Goal: Task Accomplishment & Management: Manage account settings

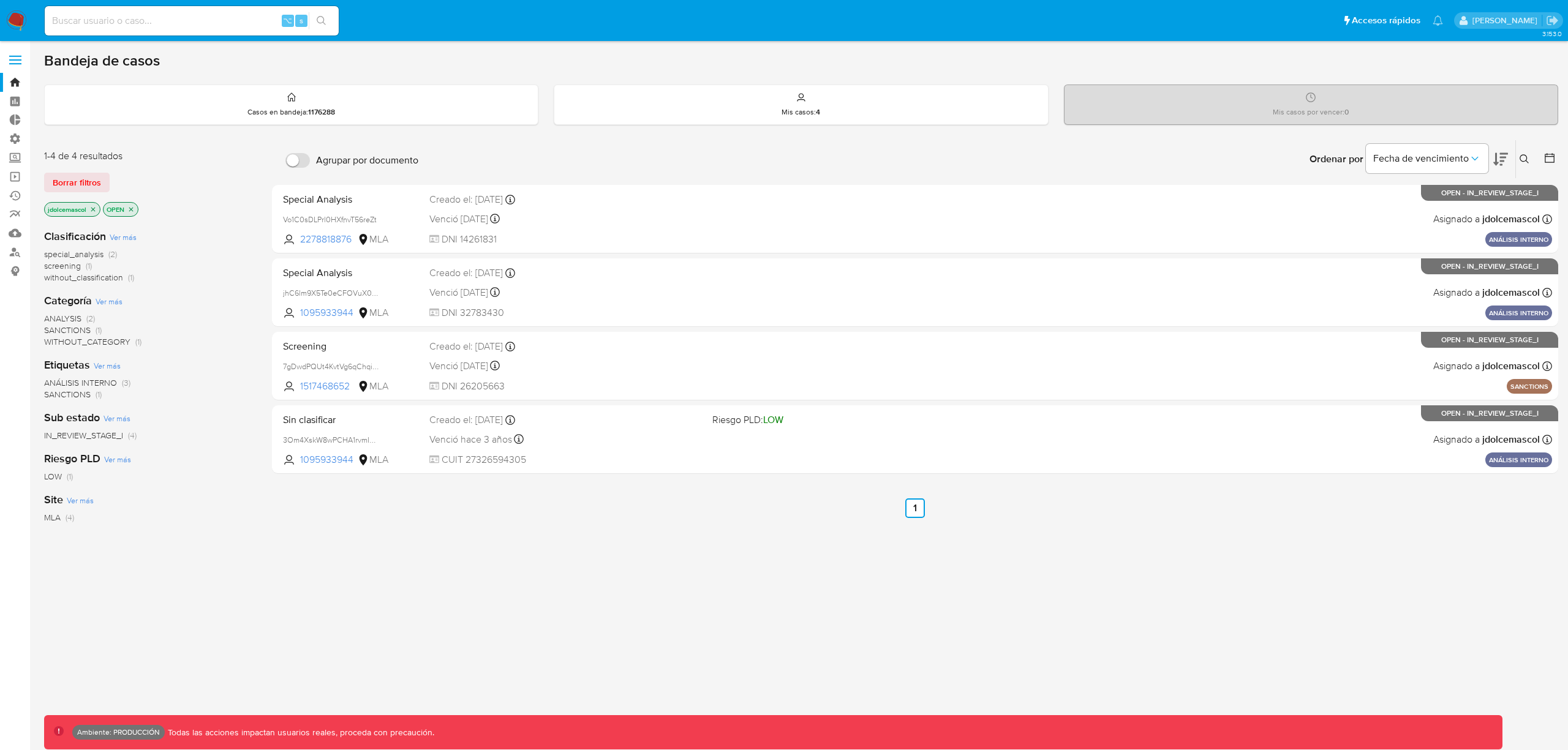
click at [484, 148] on div "Ordenar por Fecha de vencimiento No es posible ordenar los resultados mientras …" at bounding box center [991, 159] width 1133 height 38
click at [733, 92] on div "Mis casos : 4" at bounding box center [801, 105] width 493 height 39
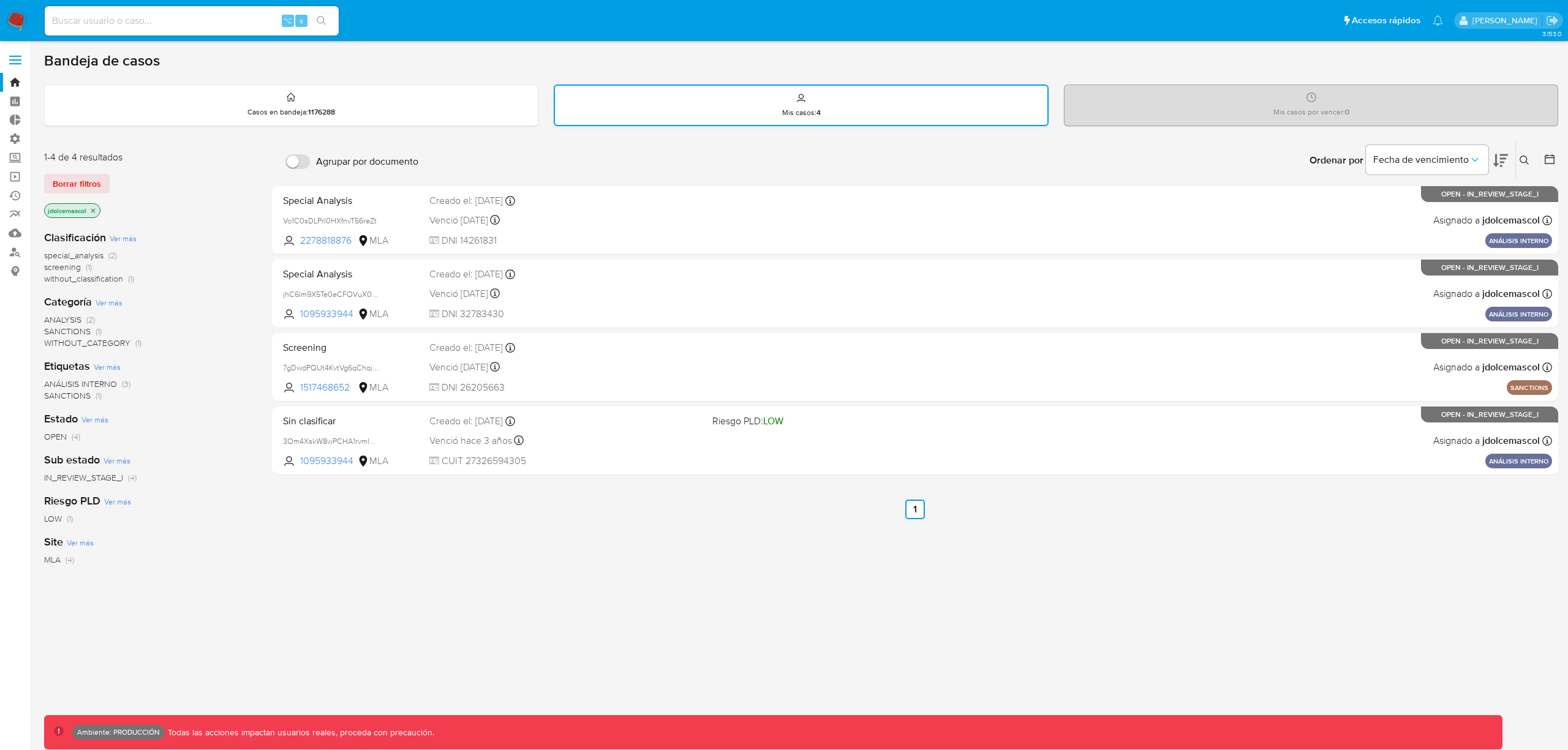
click at [853, 112] on div "Mis casos : 4" at bounding box center [802, 105] width 493 height 39
click at [385, 94] on div "Casos en bandeja : 1176288" at bounding box center [291, 105] width 493 height 39
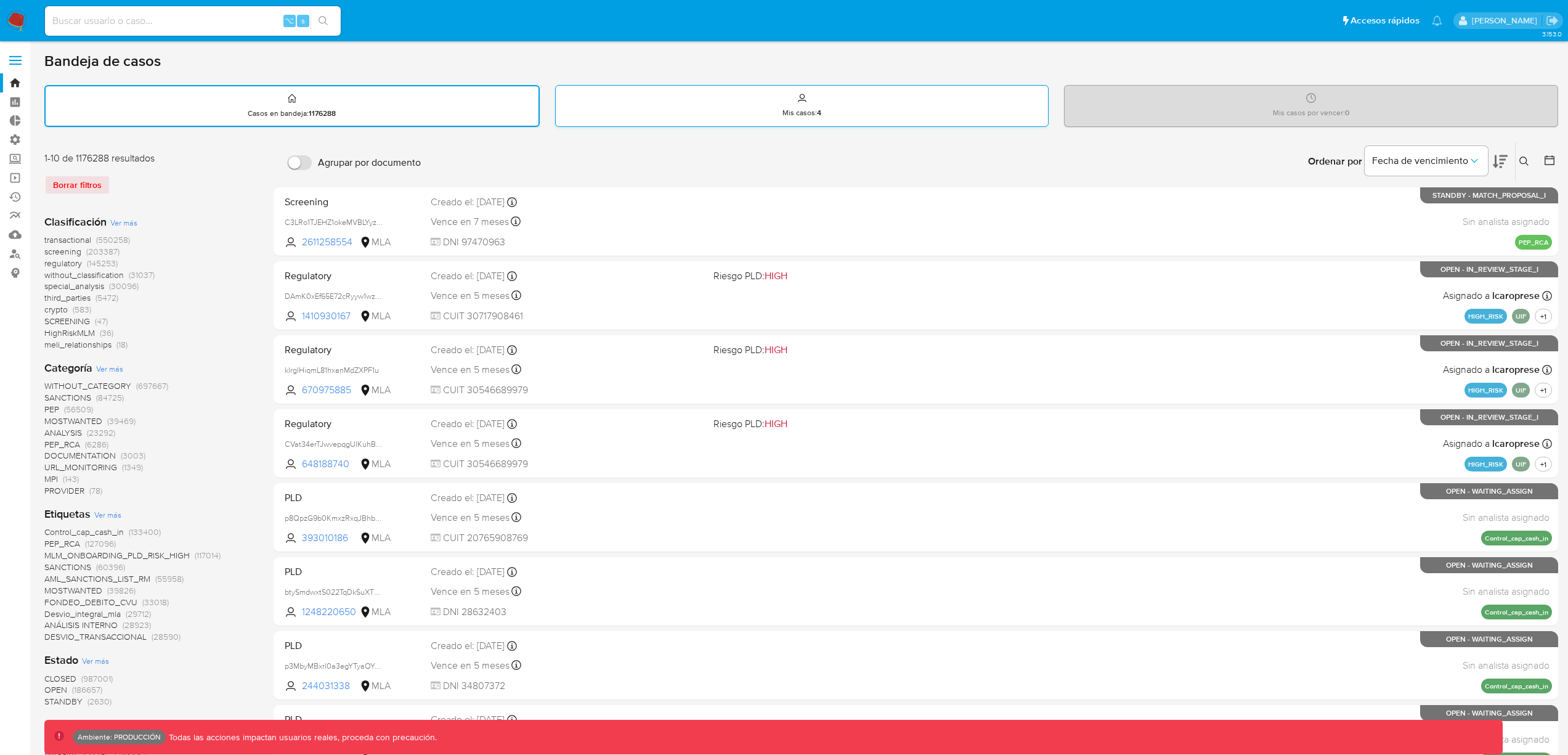
click at [735, 117] on div "Mis casos : 4" at bounding box center [802, 106] width 493 height 40
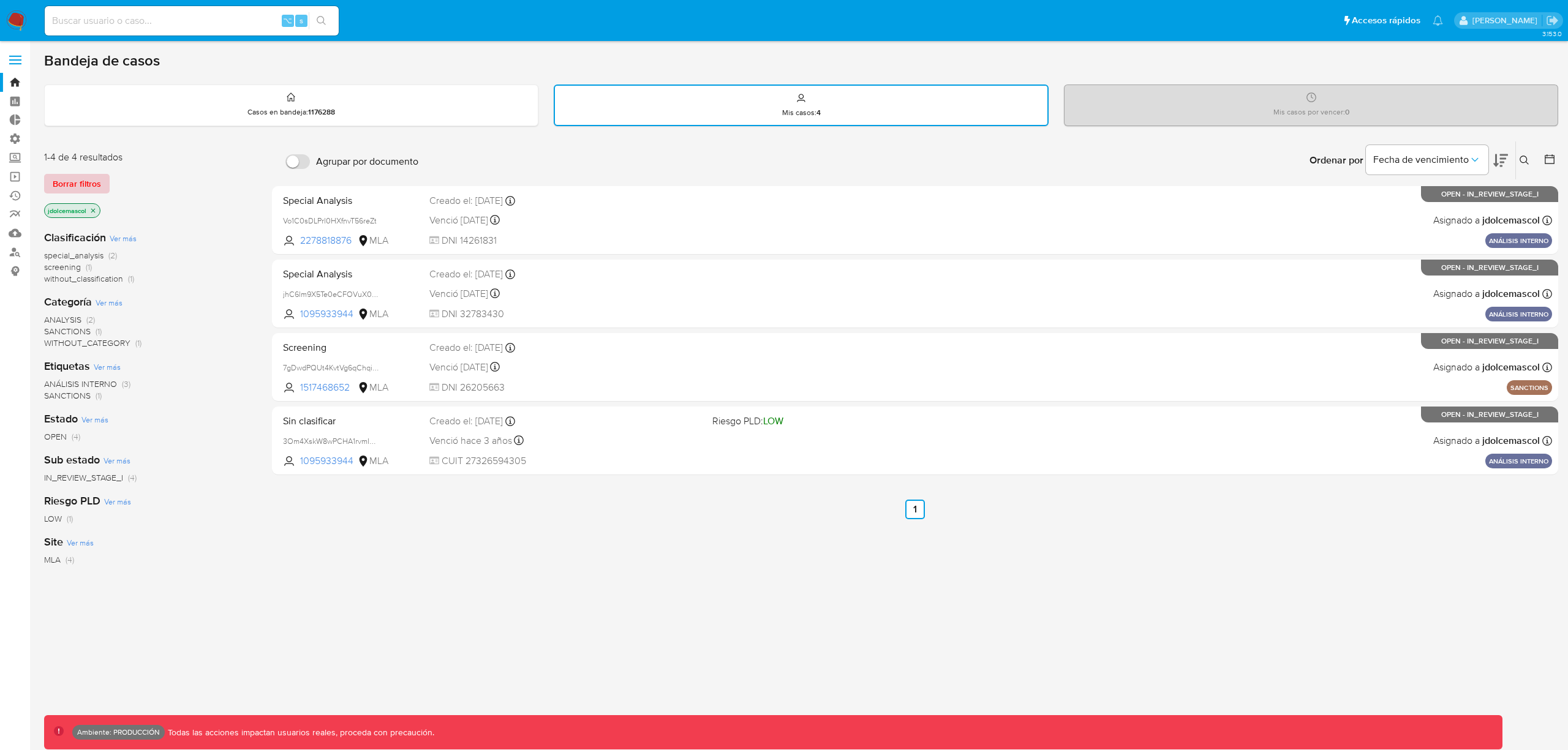
click at [100, 182] on button "Borrar filtros" at bounding box center [77, 183] width 66 height 20
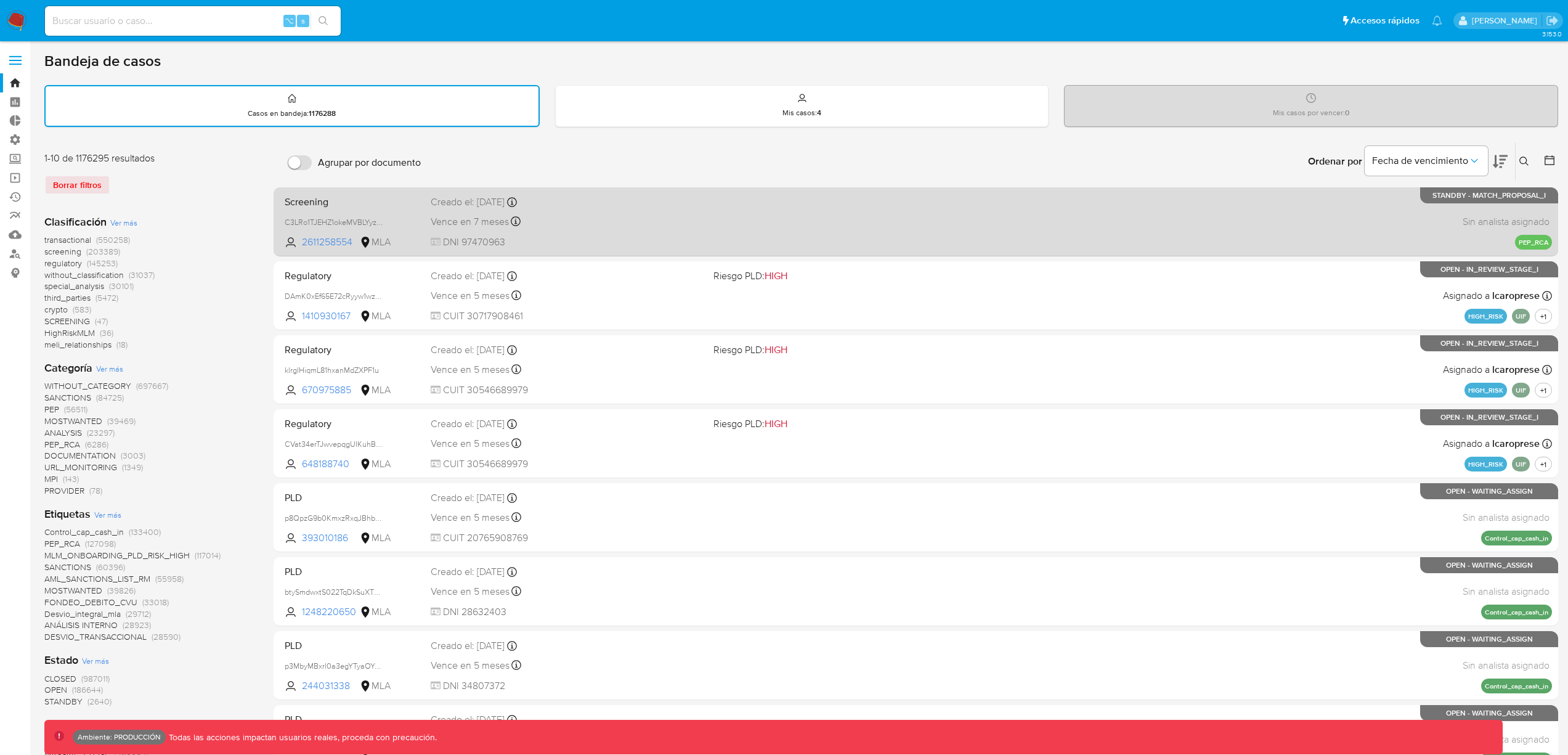
click at [763, 241] on div "Screening C3LRo1TJEHZ1okeMVBLYyzJL 2611258554 MLA Creado el: 13/08/2025 Creado …" at bounding box center [916, 221] width 1272 height 62
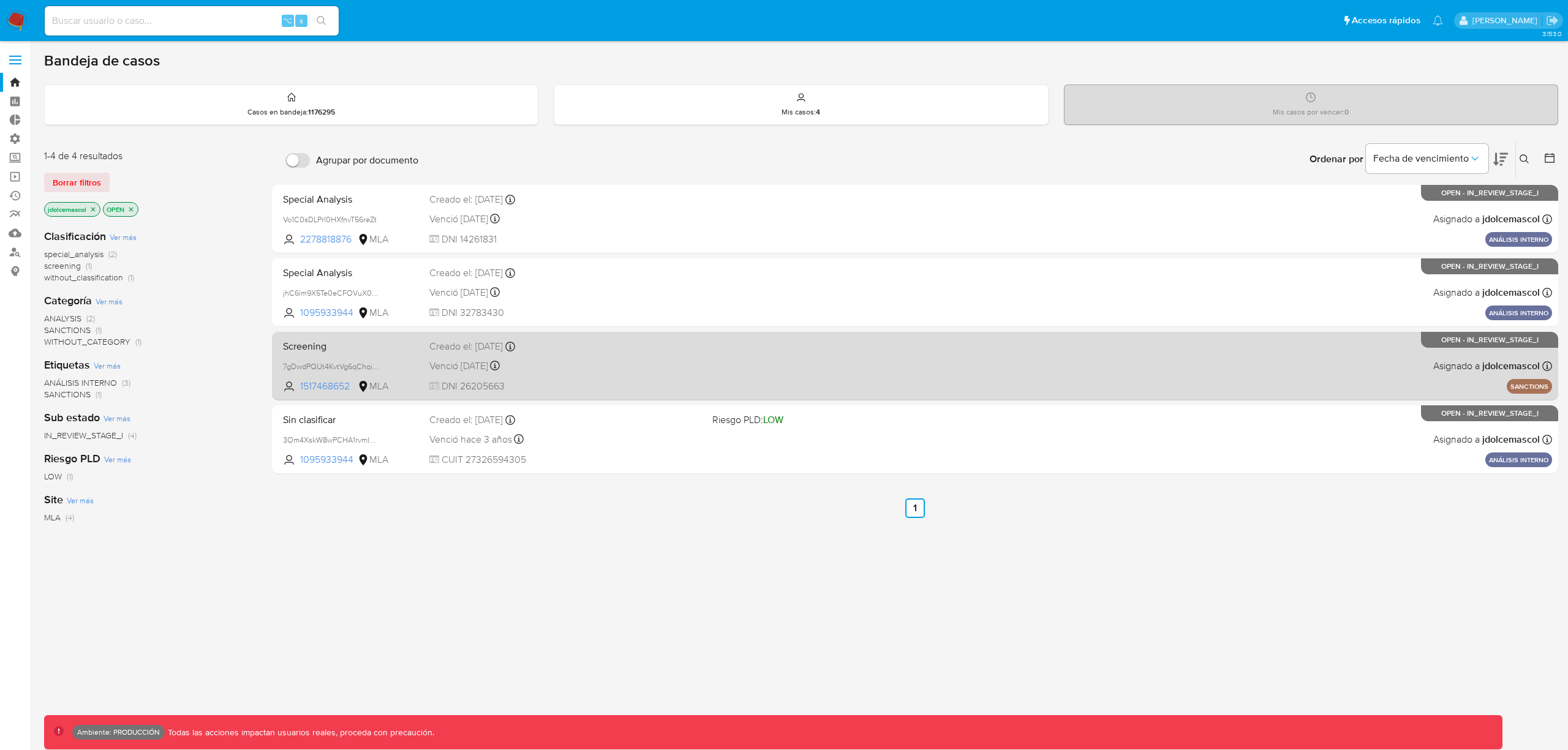
click at [663, 368] on div "Venció hace un año Vence el 08/08/2024 18:53:04" at bounding box center [565, 365] width 273 height 16
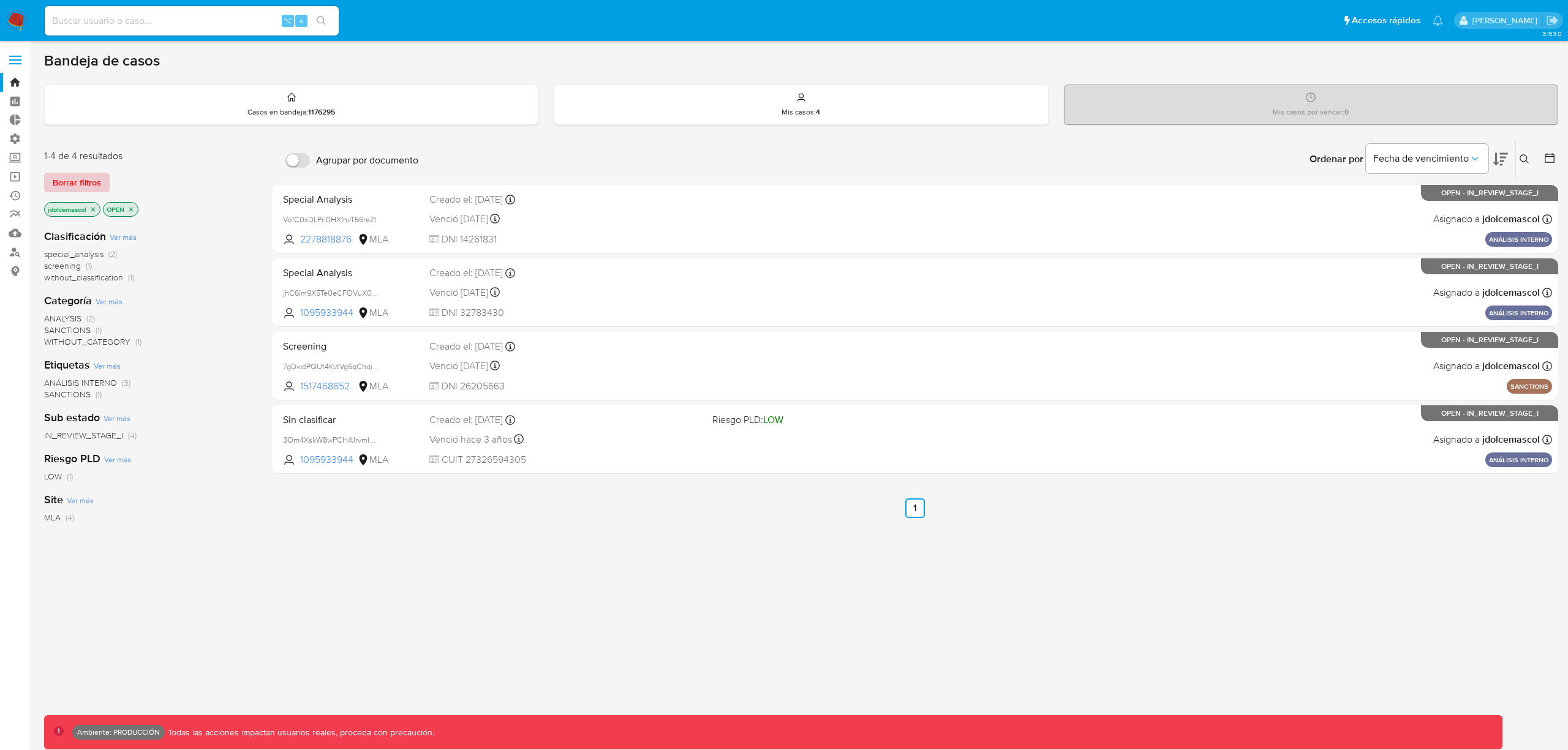
click at [86, 190] on span "Borrar filtros" at bounding box center [77, 182] width 49 height 17
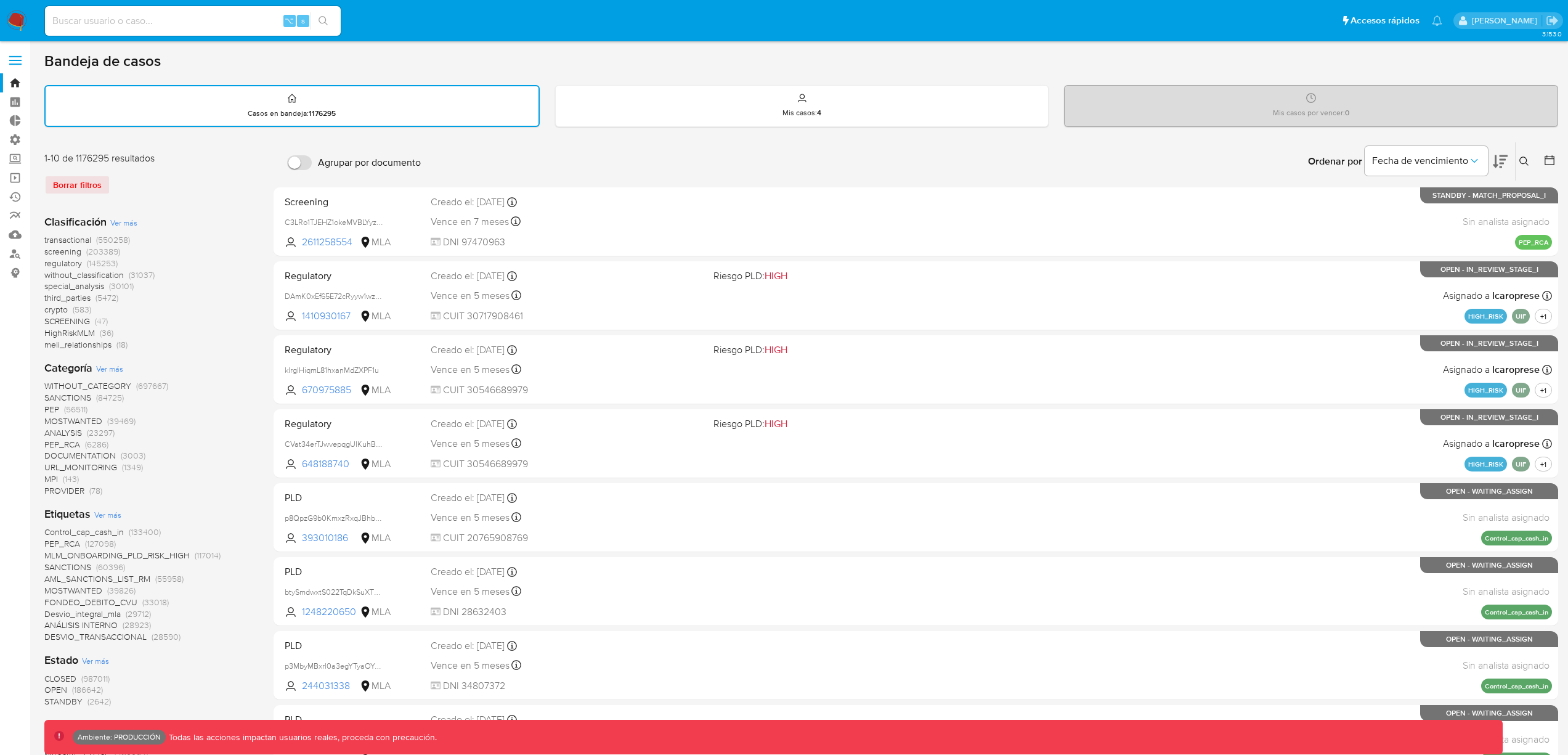
click at [81, 255] on span "screening" at bounding box center [63, 251] width 37 height 12
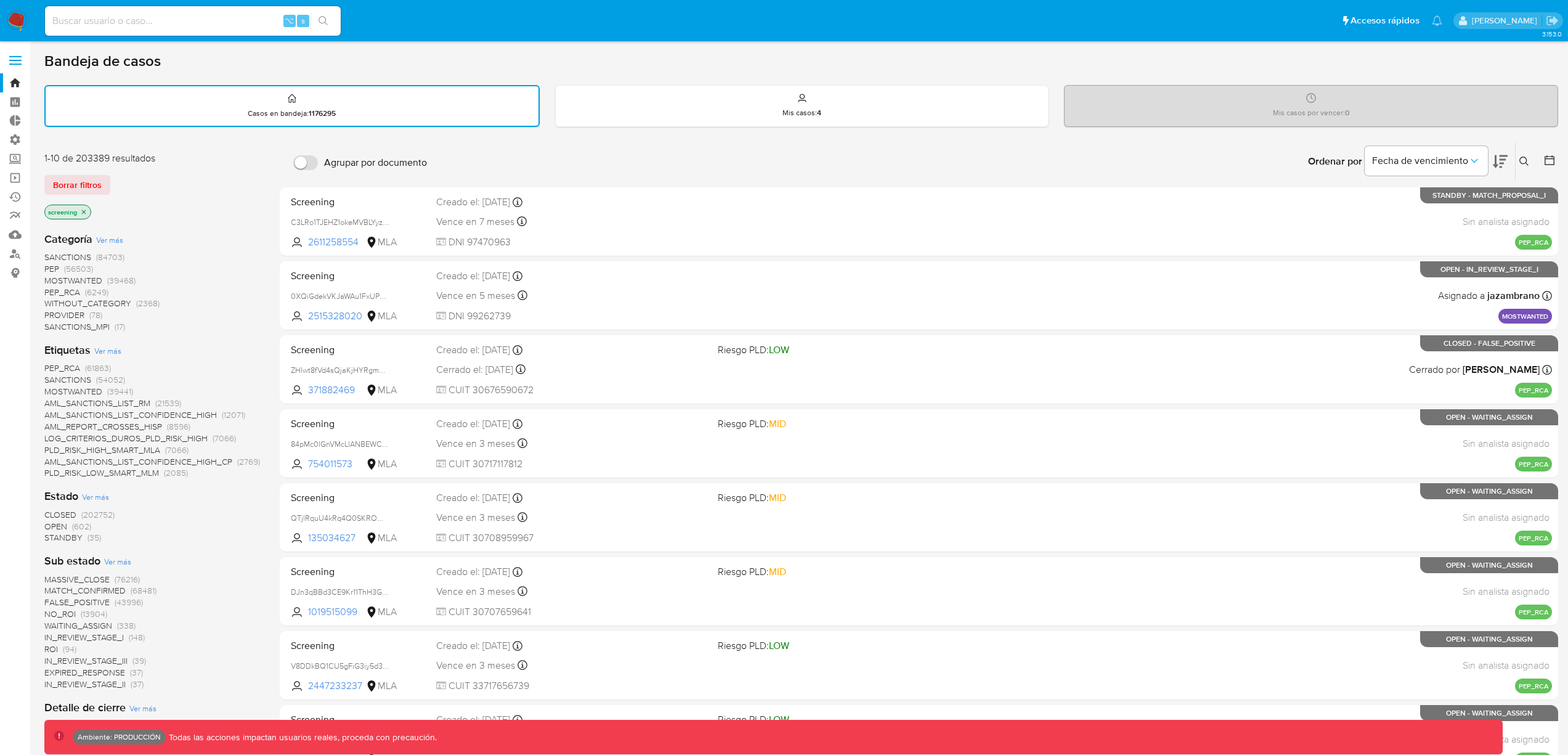
click at [64, 526] on span "OPEN" at bounding box center [56, 526] width 22 height 12
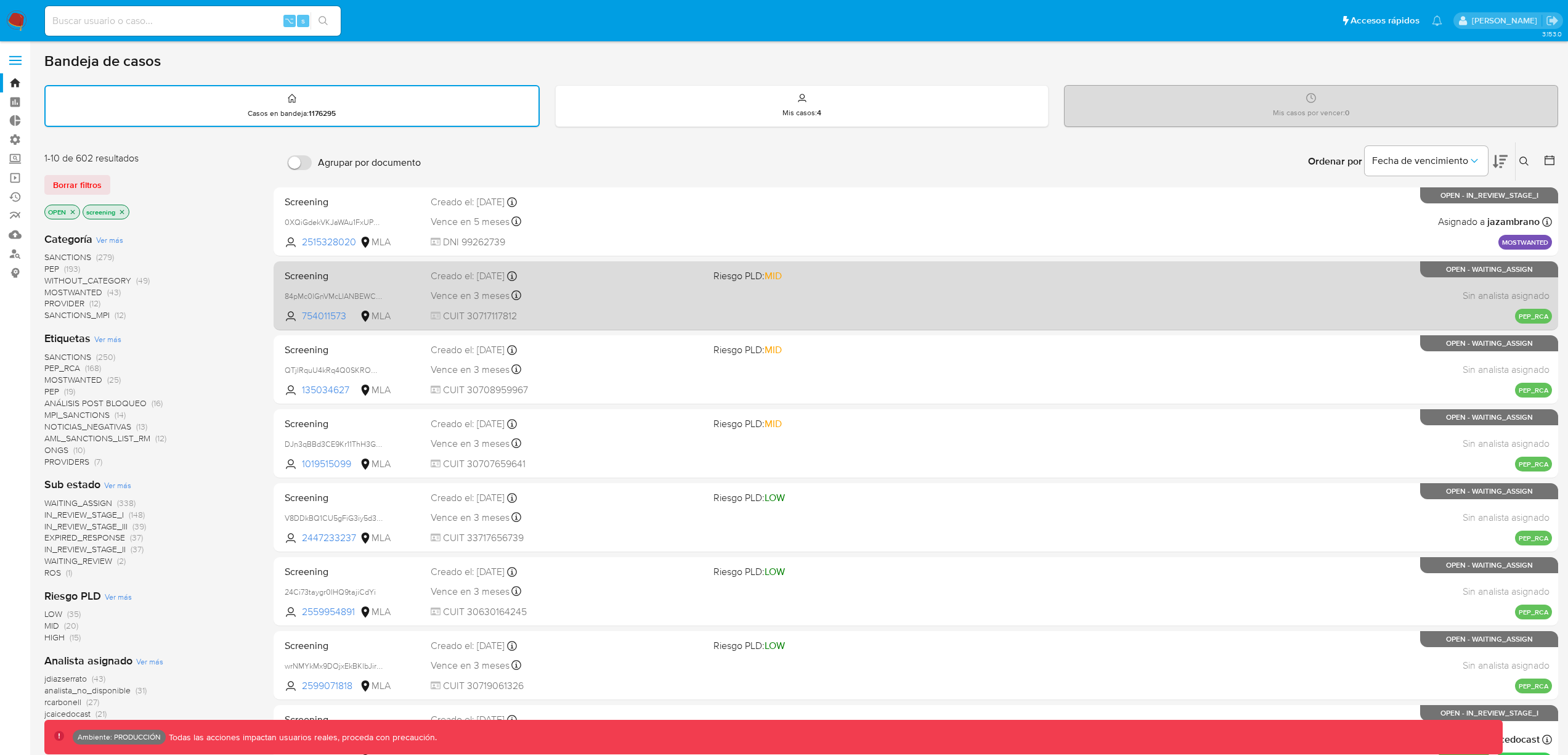
click at [784, 304] on div "Screening 84pMc0lGnVMcLlANBEWCas5M 754011573 MLA Riesgo PLD: MID Creado el: 14/…" at bounding box center [916, 295] width 1272 height 62
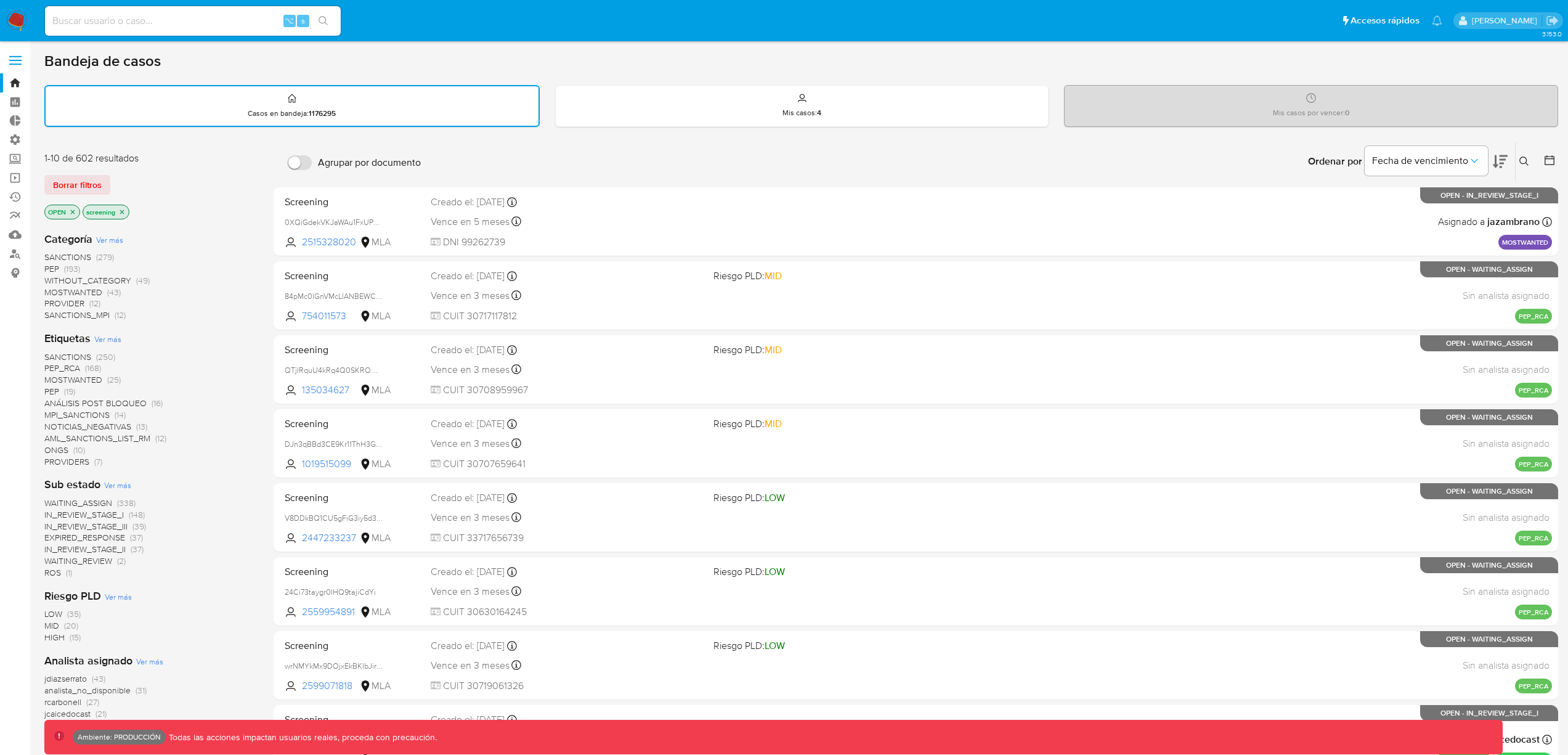
click at [694, 135] on div "Bandeja de casos Casos en bandeja : 1176295 Mis casos : 4 Mis casos por vencer …" at bounding box center [801, 523] width 1514 height 943
drag, startPoint x: 724, startPoint y: 116, endPoint x: 739, endPoint y: 116, distance: 15.0
click at [727, 115] on div "Mis casos : 4" at bounding box center [802, 106] width 493 height 40
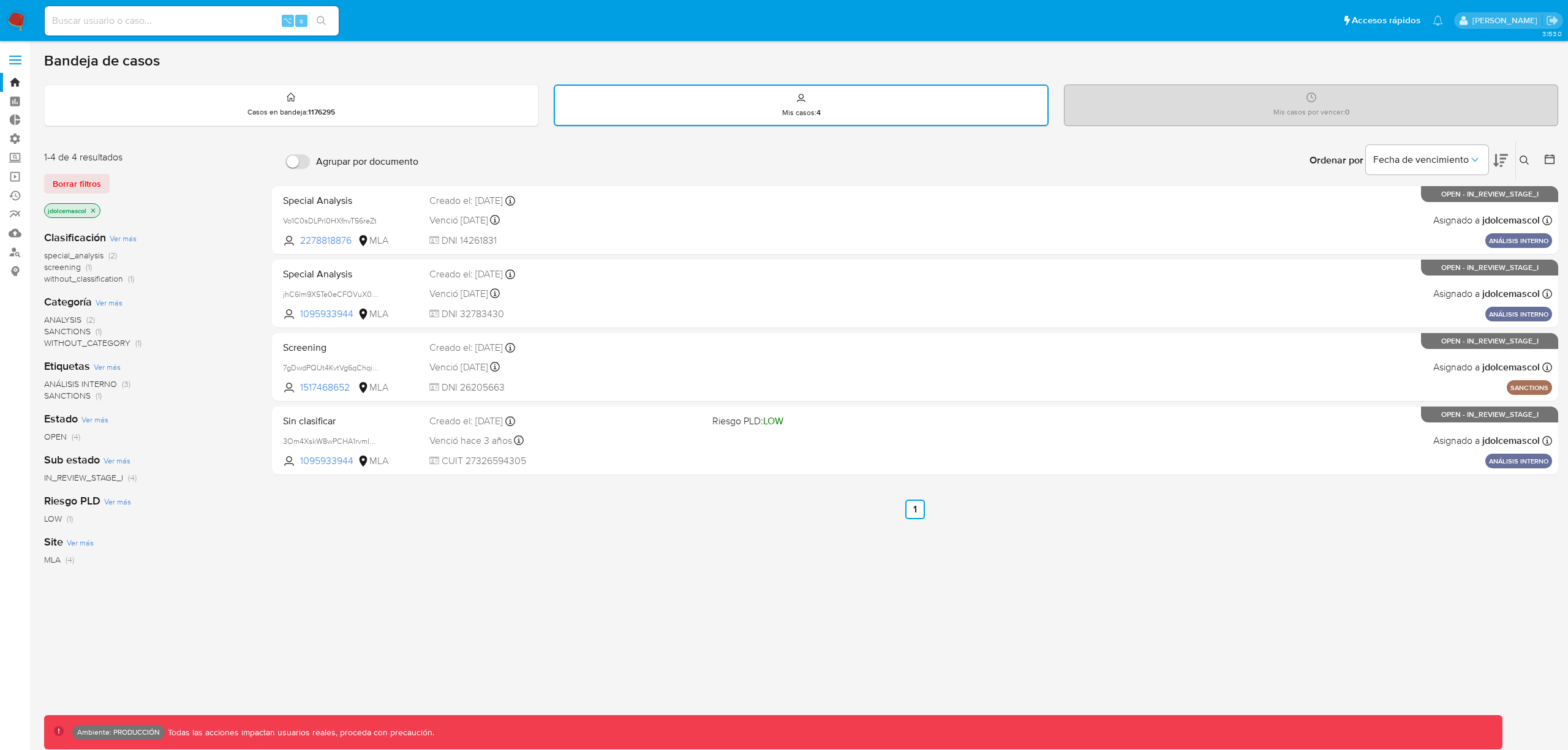
click at [1242, 98] on div "Mis casos por vencer : 0" at bounding box center [1311, 105] width 493 height 39
click at [399, 103] on div "Casos en bandeja : 1176295" at bounding box center [291, 105] width 493 height 39
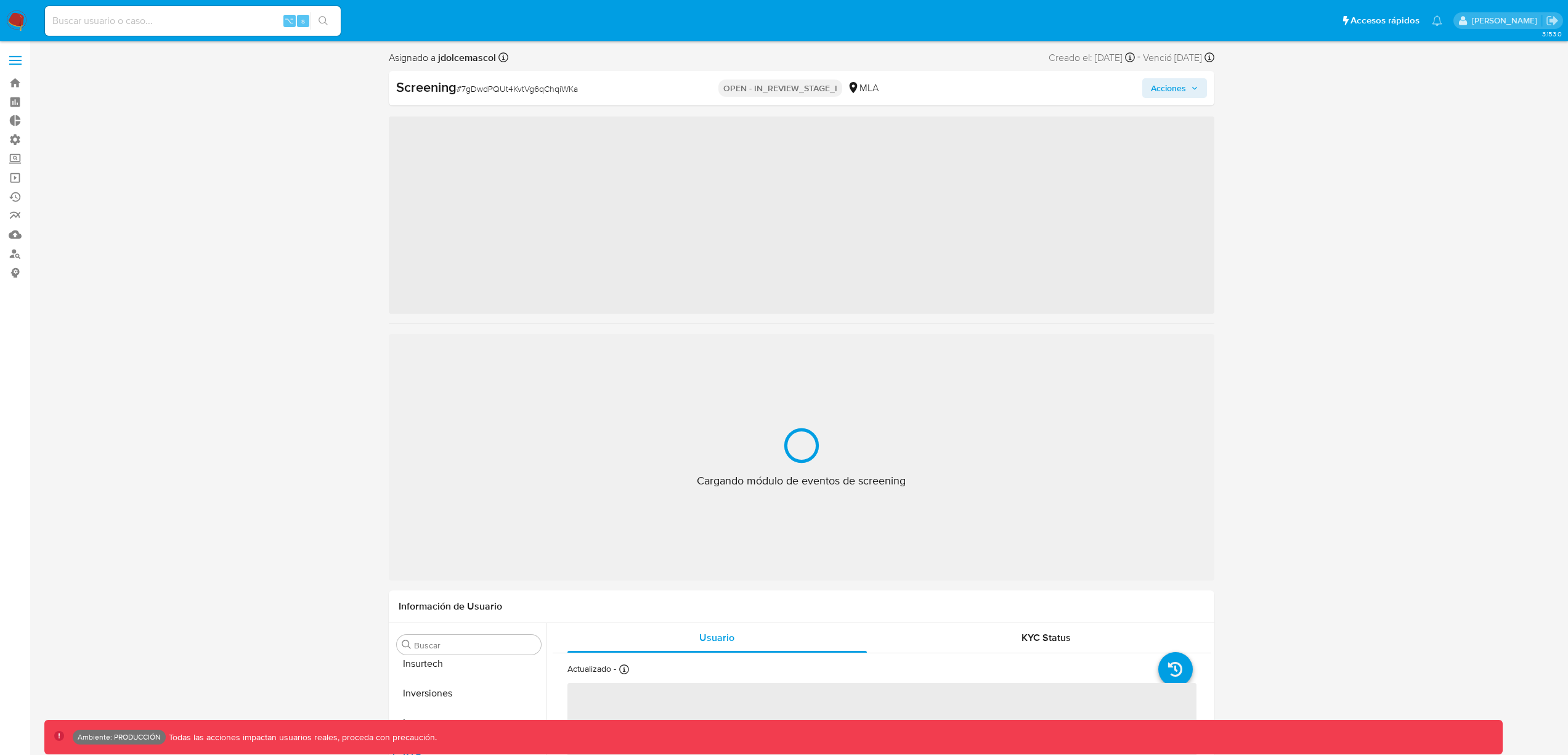
scroll to position [580, 0]
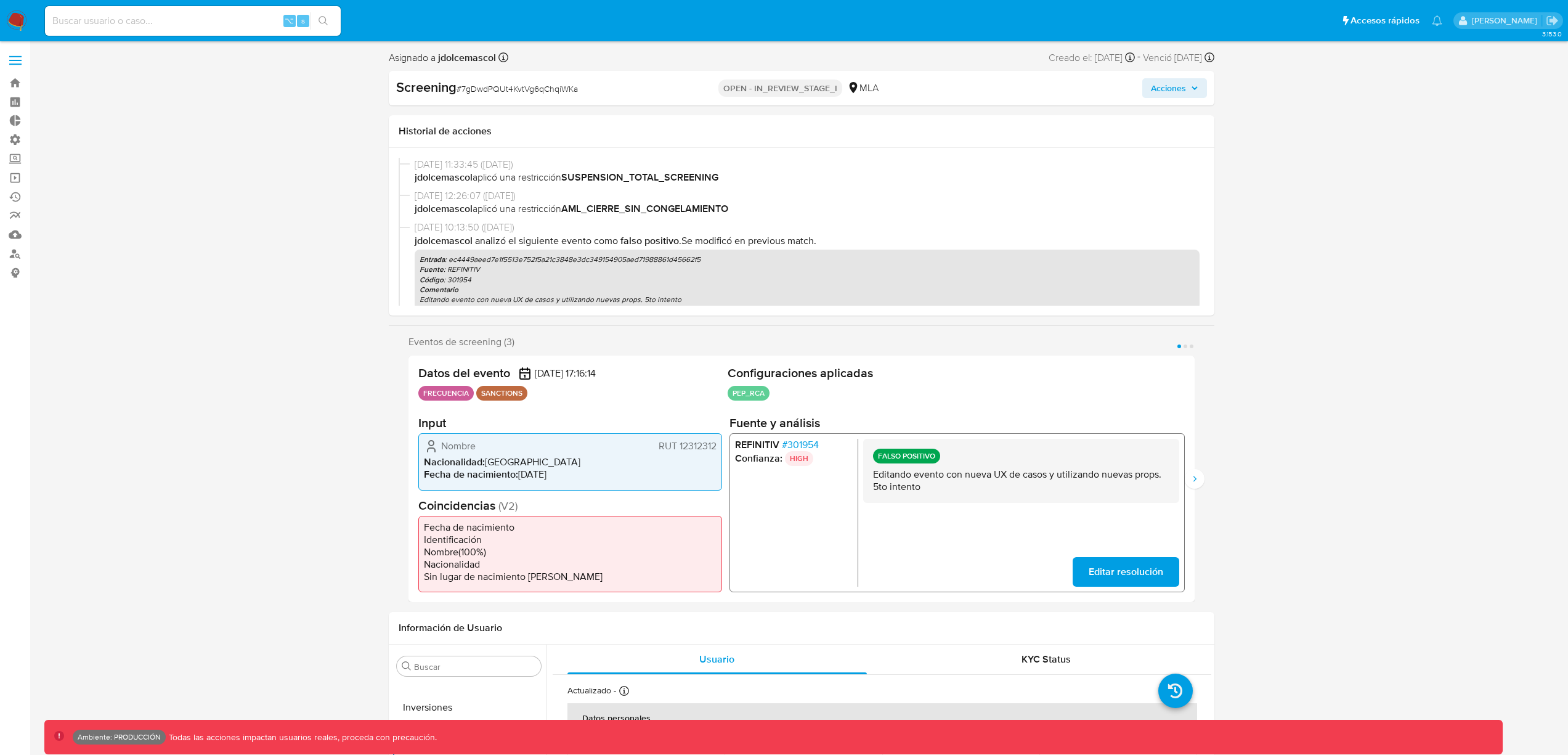
select select "10"
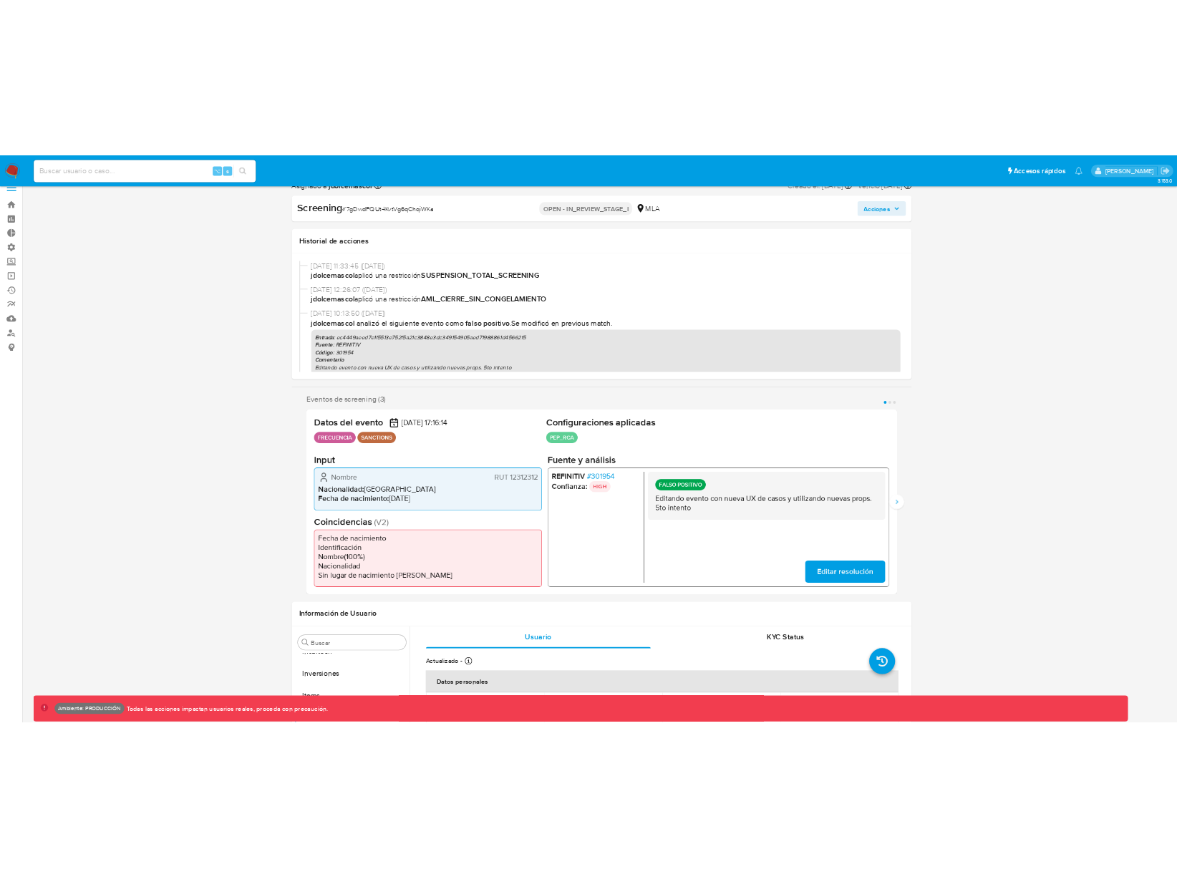
scroll to position [24, 0]
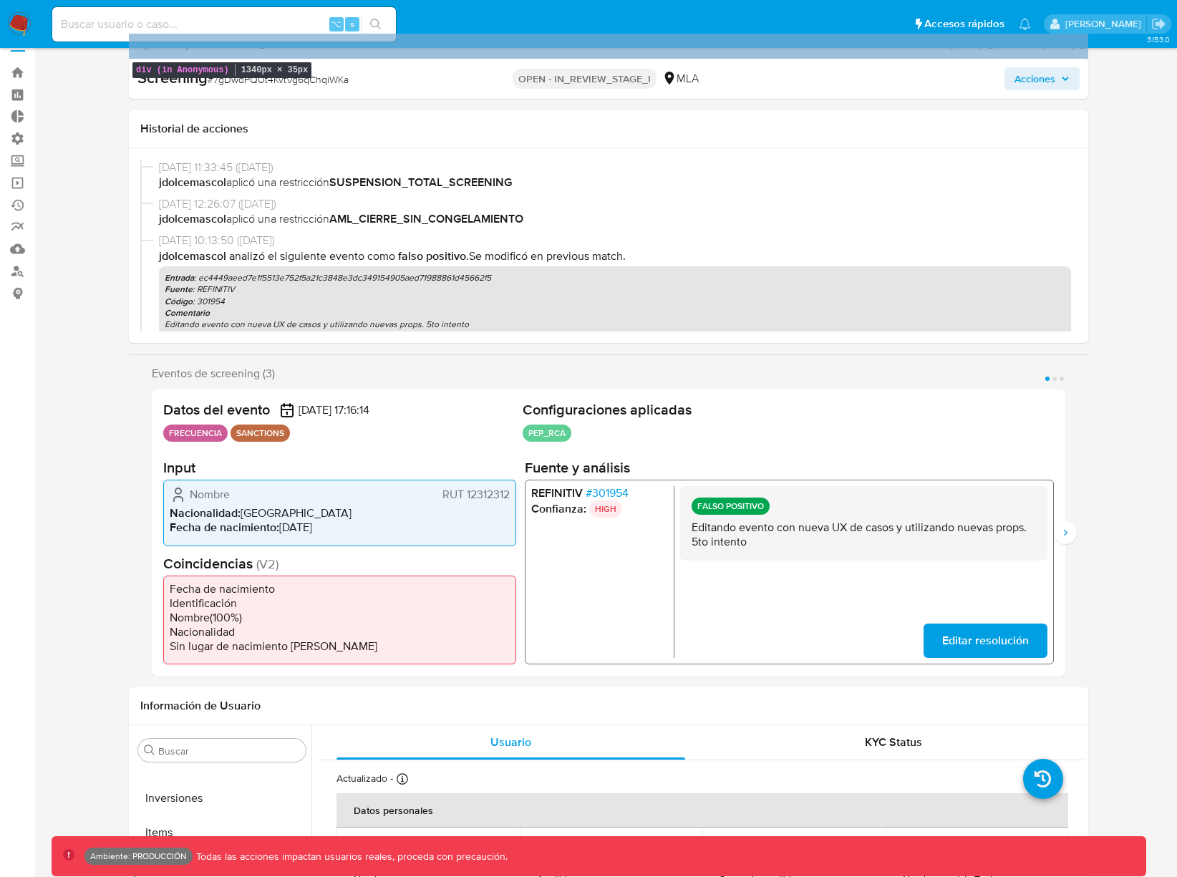
click at [1080, 57] on div "Asignado a jdolcemascol Asignado el: [DATE] 16:23:16 Creado el: [DATE] Creado e…" at bounding box center [608, 46] width 959 height 25
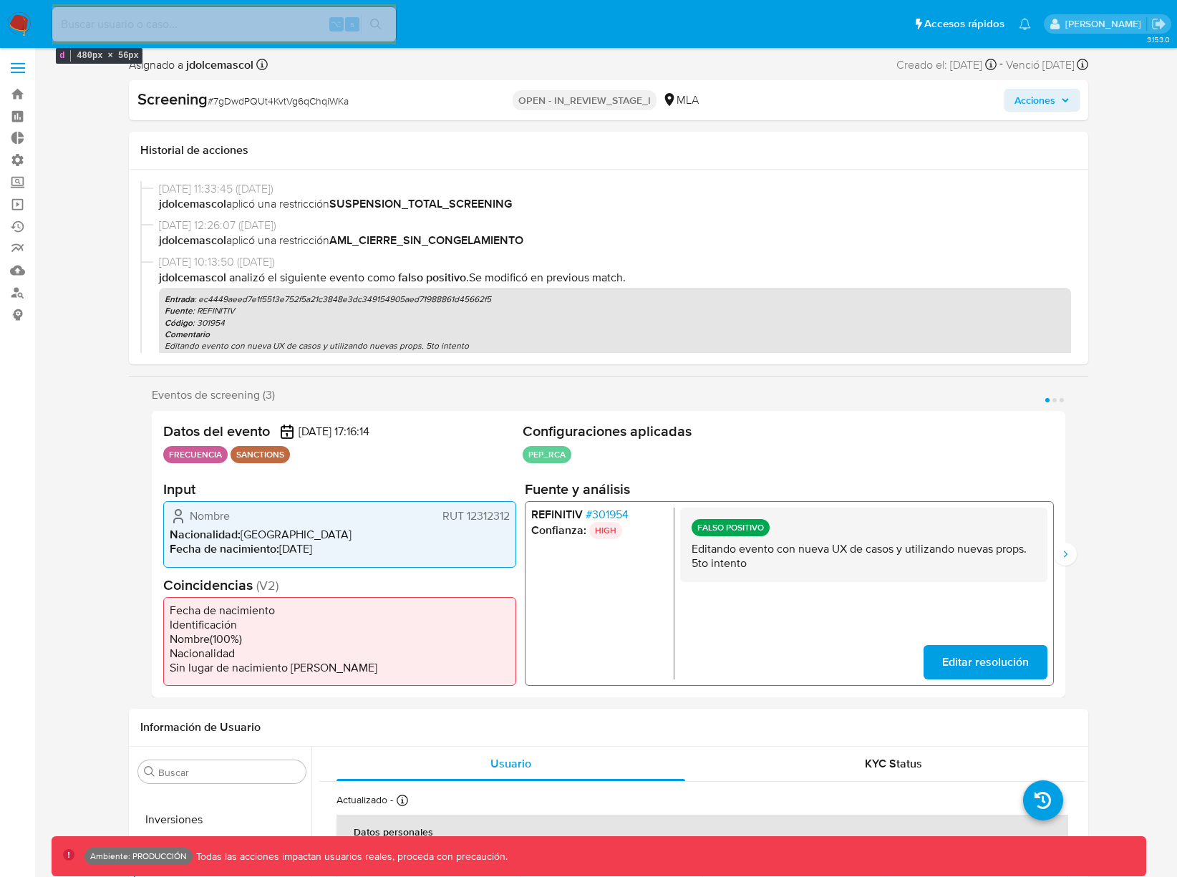
scroll to position [0, 0]
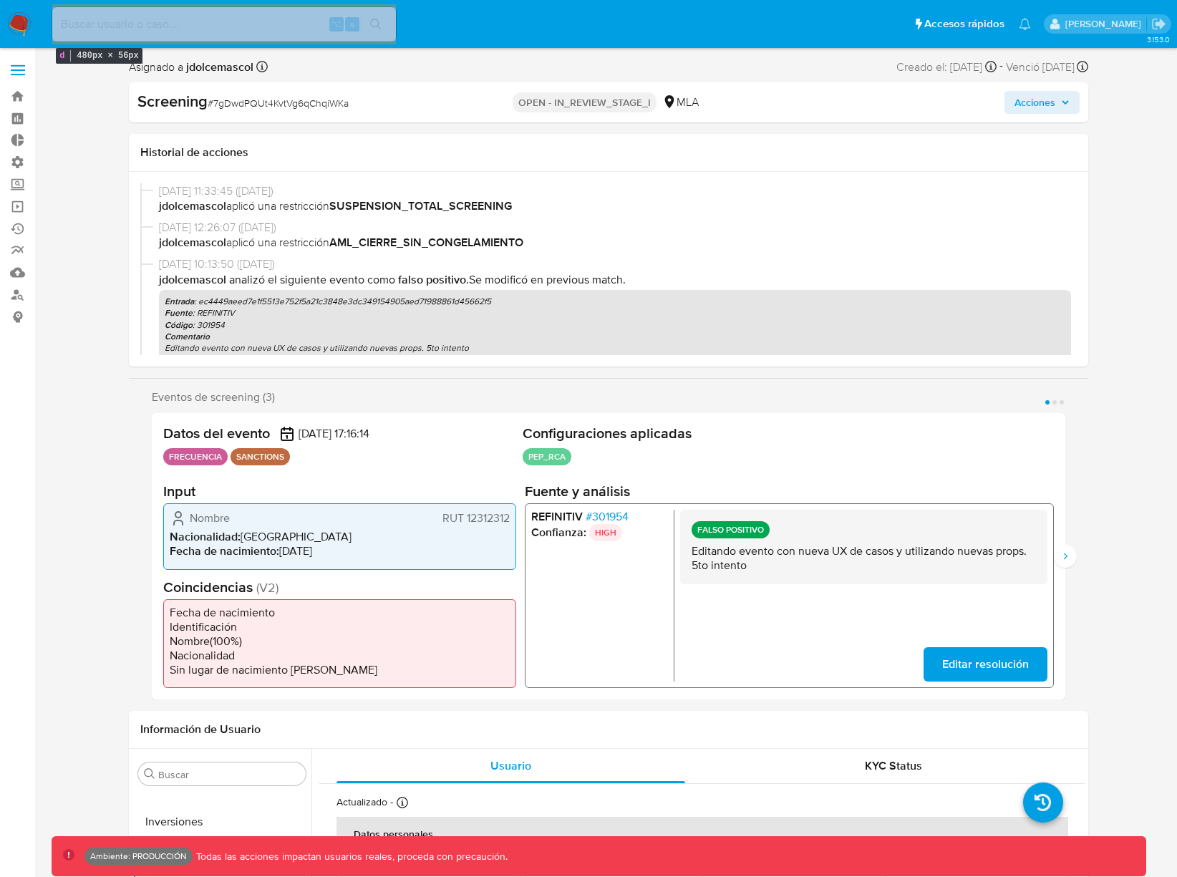
click at [805, 163] on div "Historial de acciones" at bounding box center [608, 153] width 959 height 38
click at [183, 332] on b "Comentario" at bounding box center [187, 336] width 45 height 13
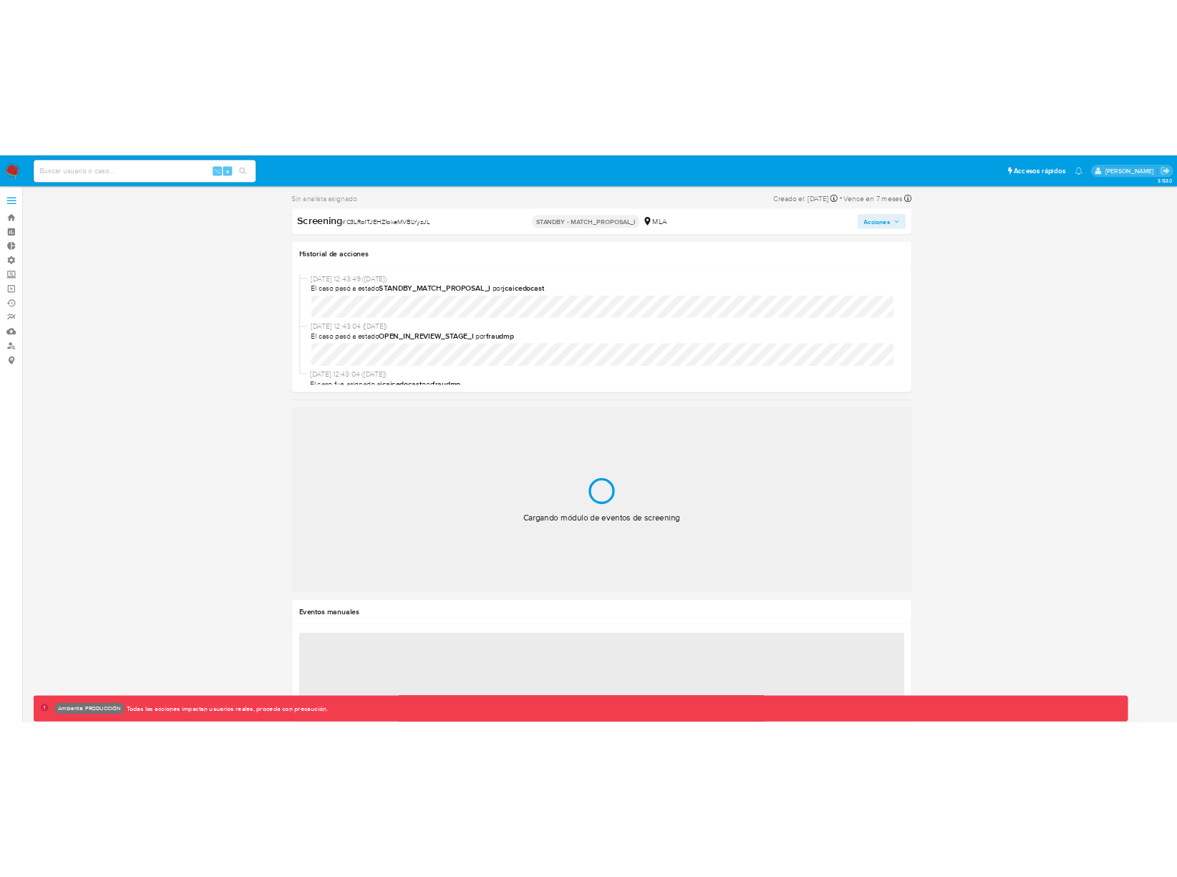
scroll to position [674, 0]
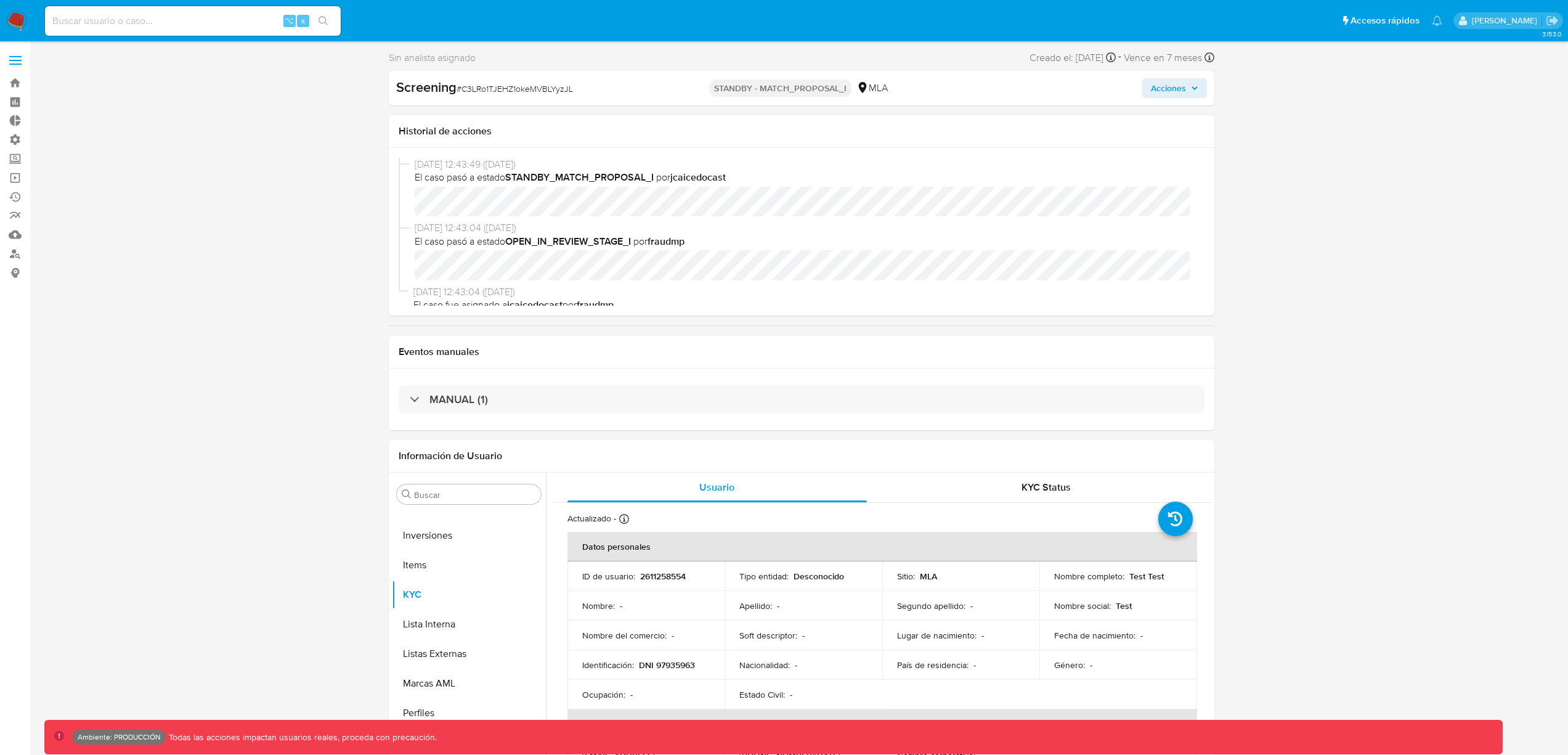
select select "10"
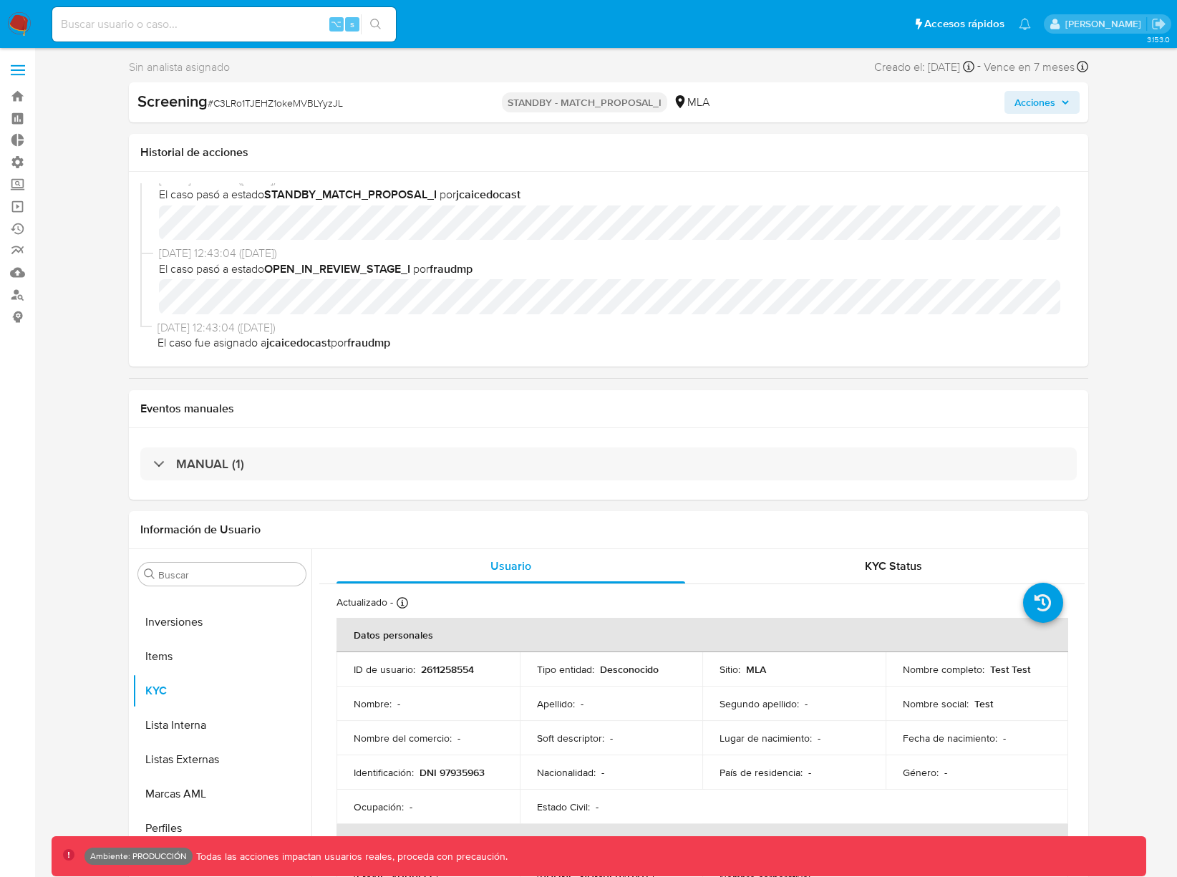
scroll to position [13, 0]
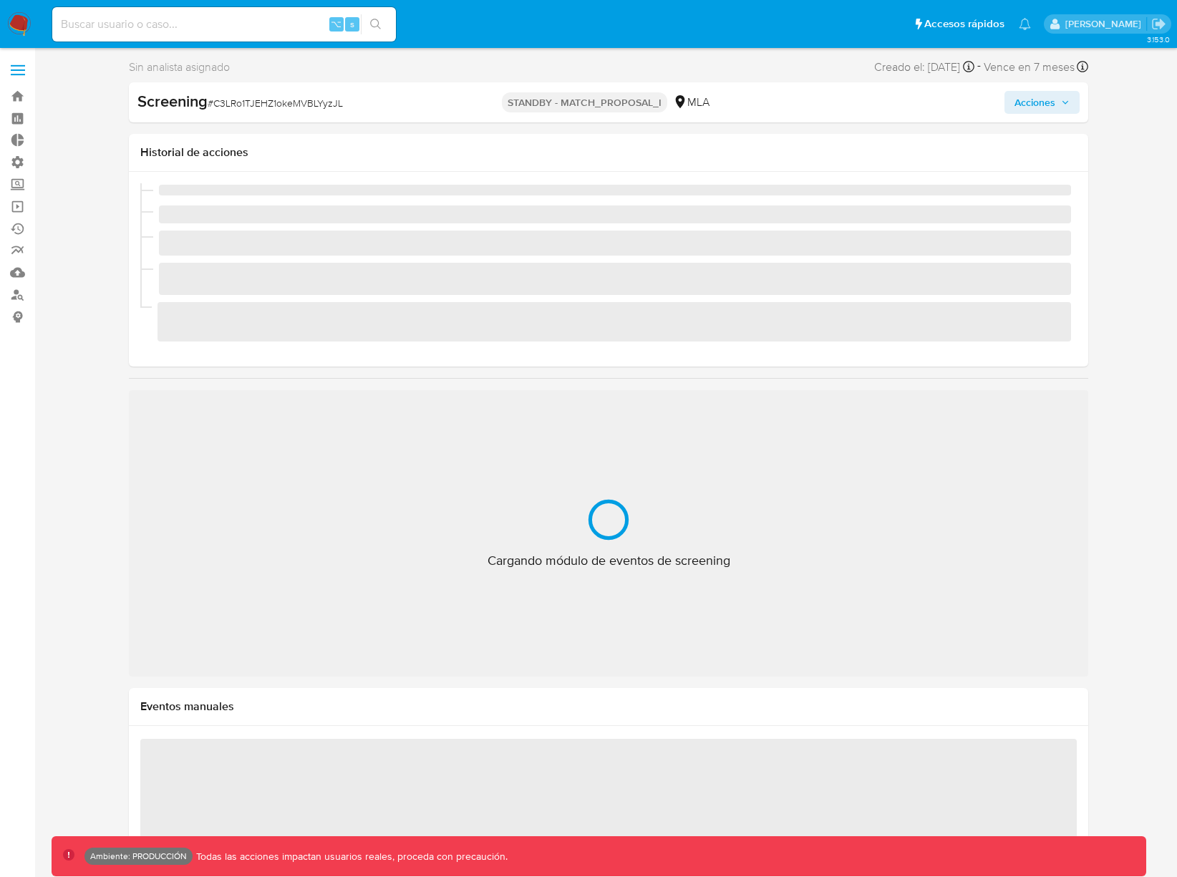
scroll to position [674, 0]
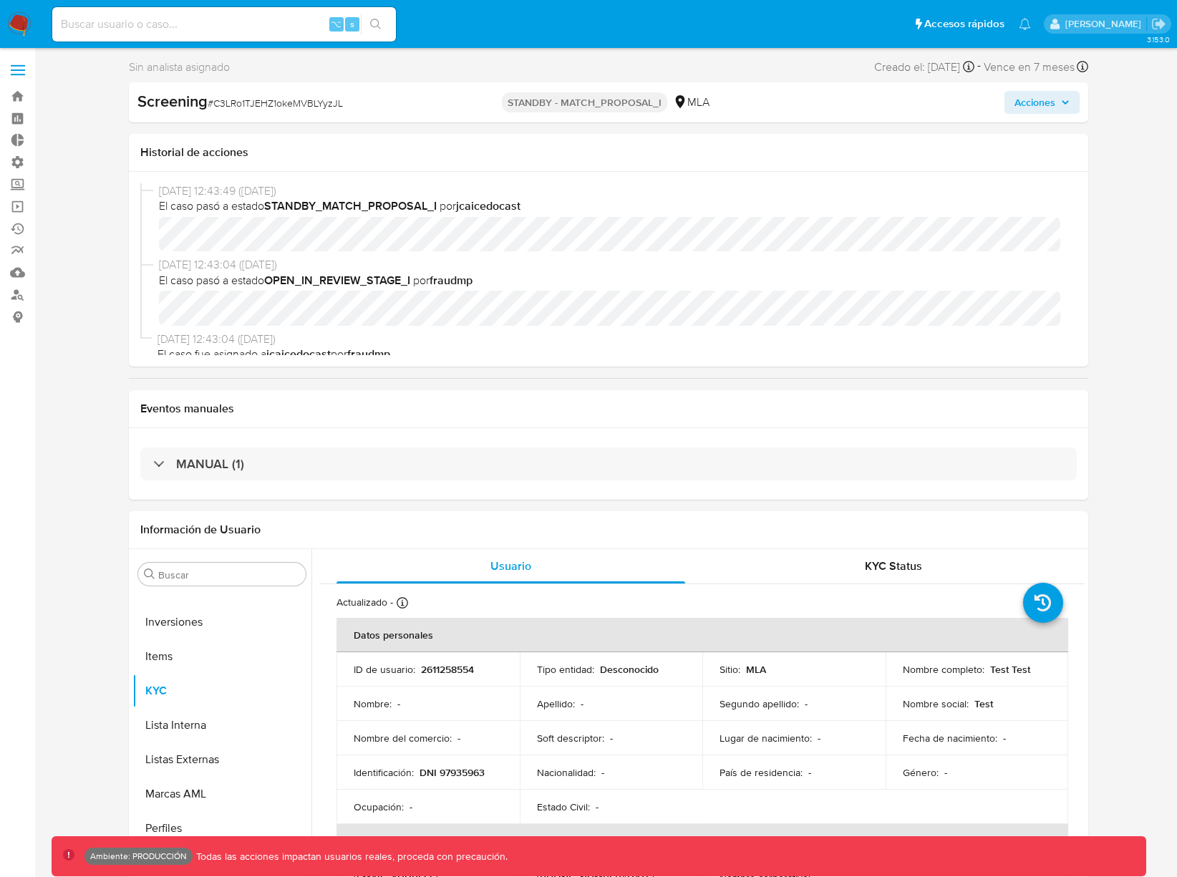
select select "10"
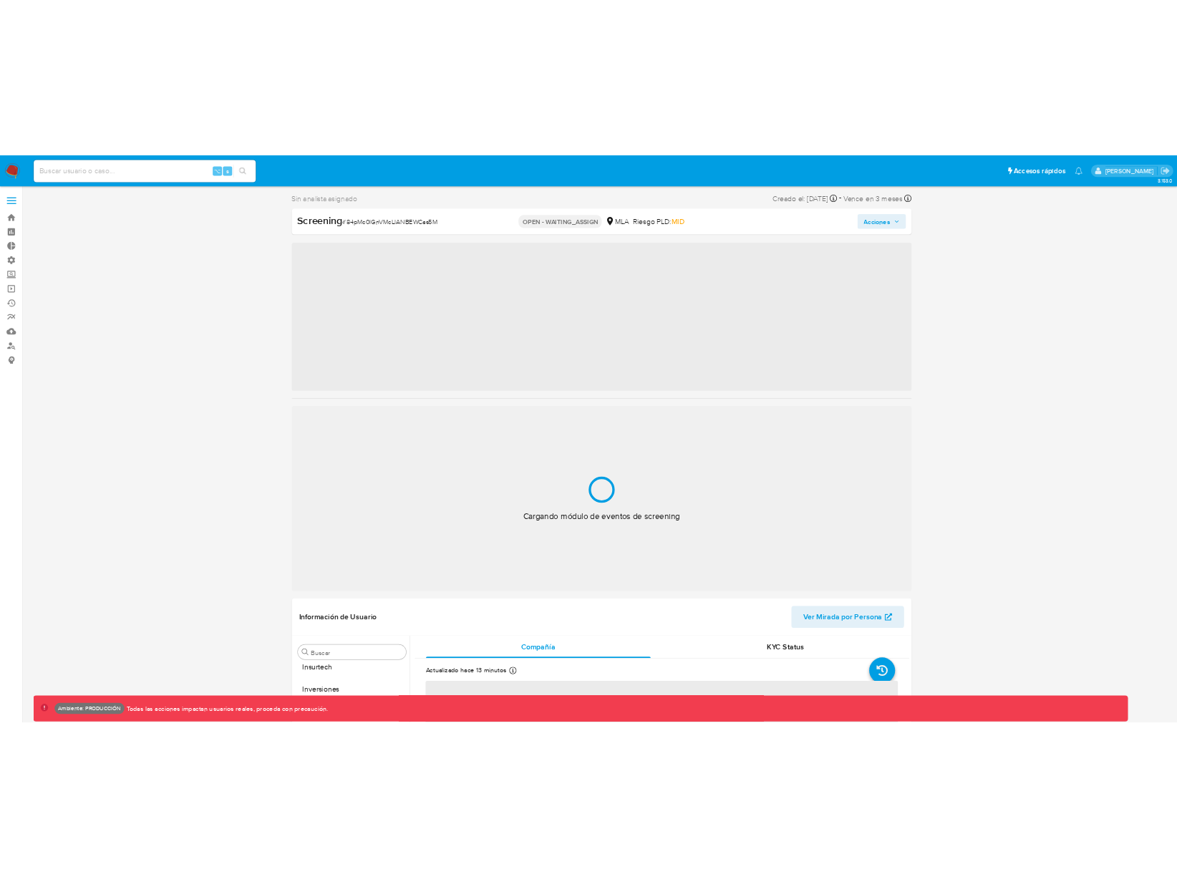
scroll to position [674, 0]
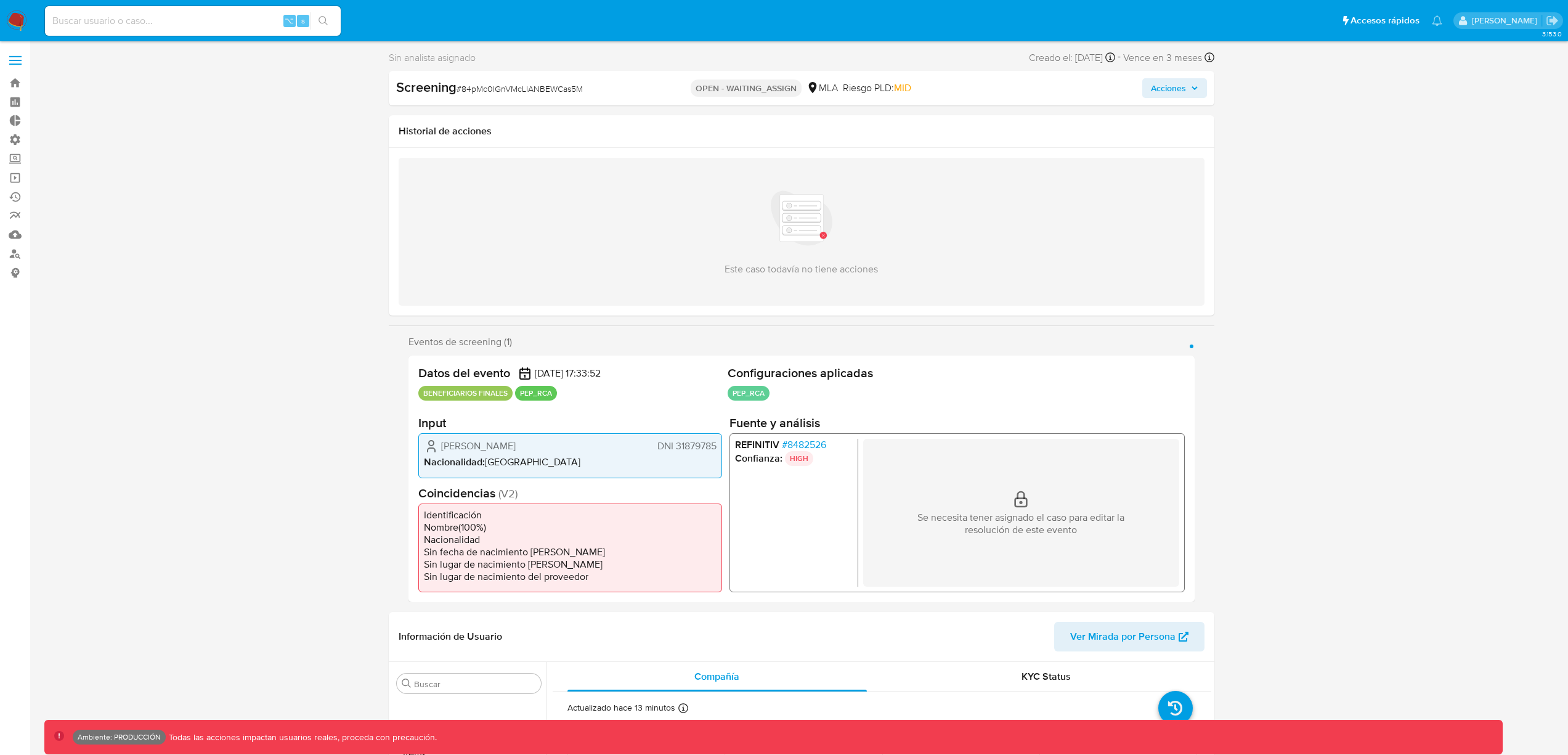
select select "10"
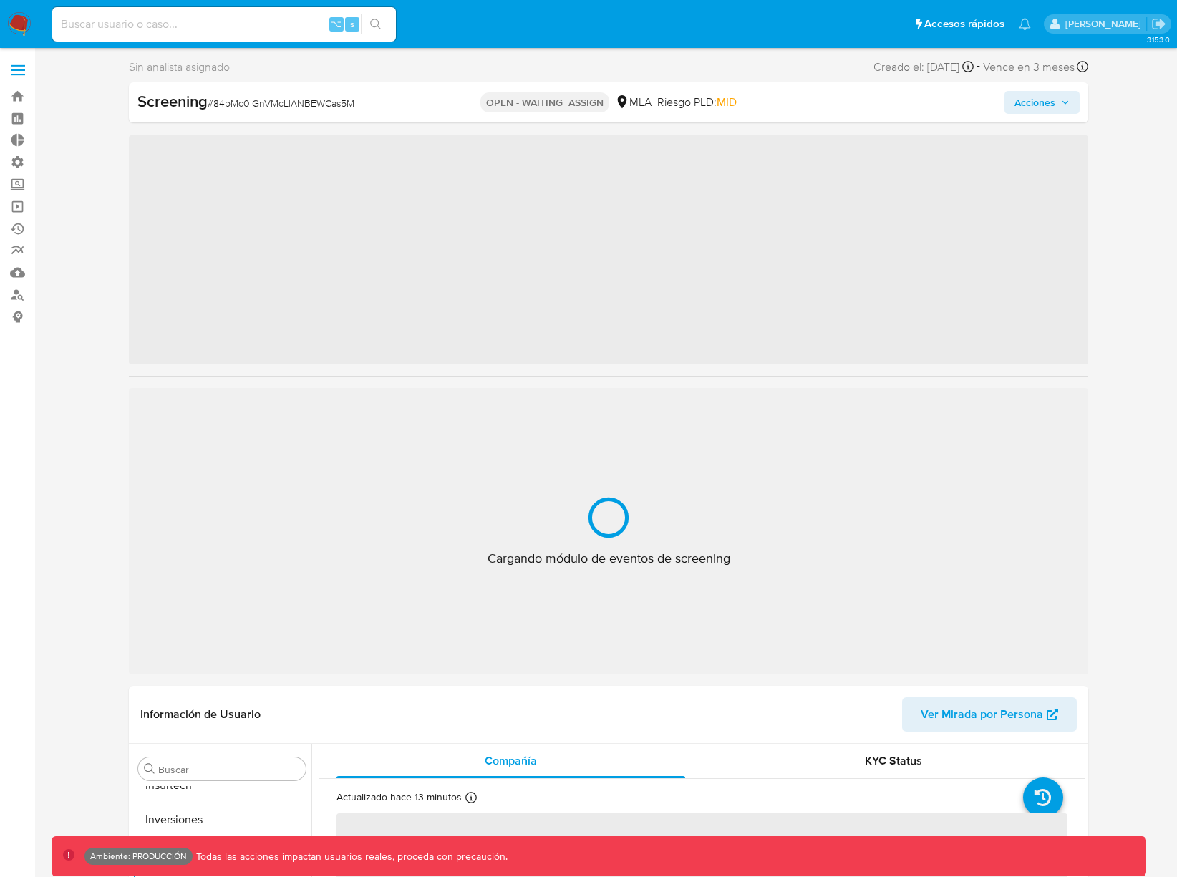
scroll to position [674, 0]
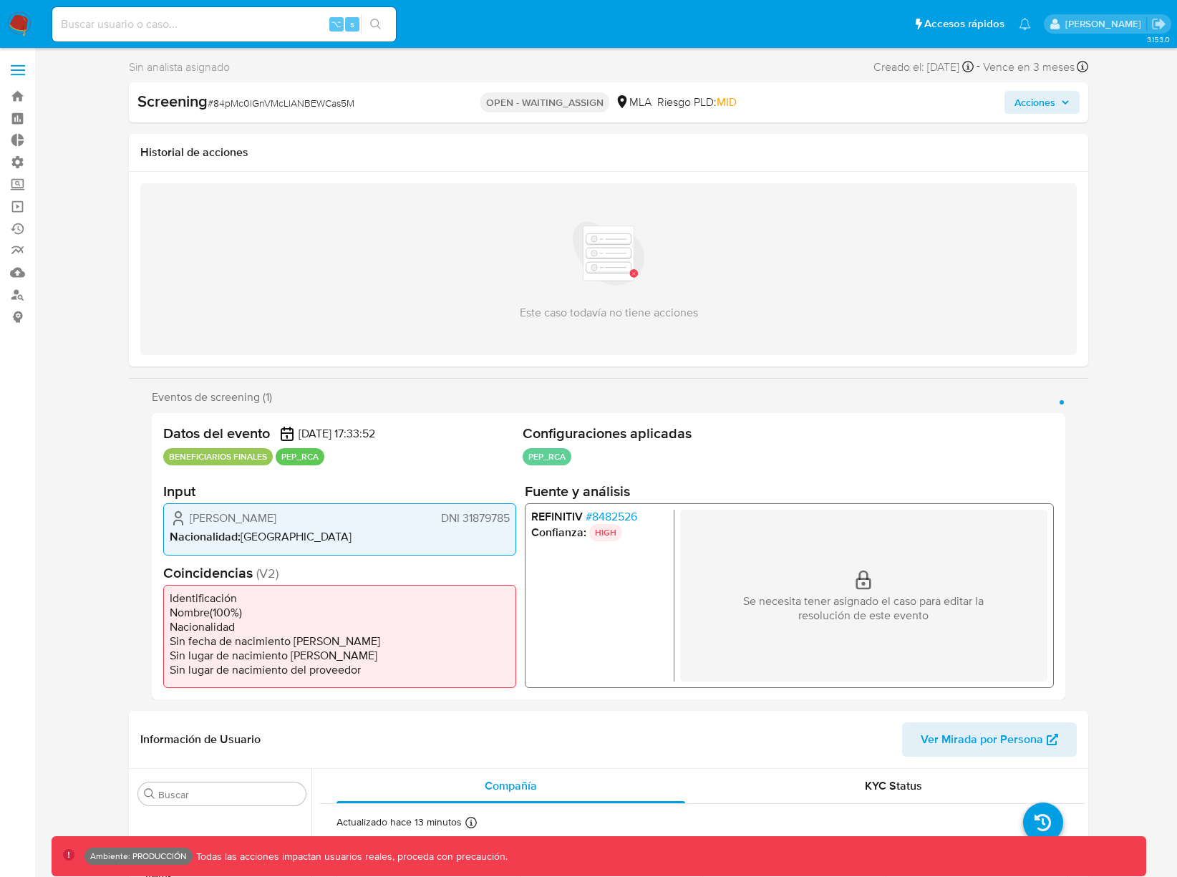
select select "10"
